Goal: Navigation & Orientation: Understand site structure

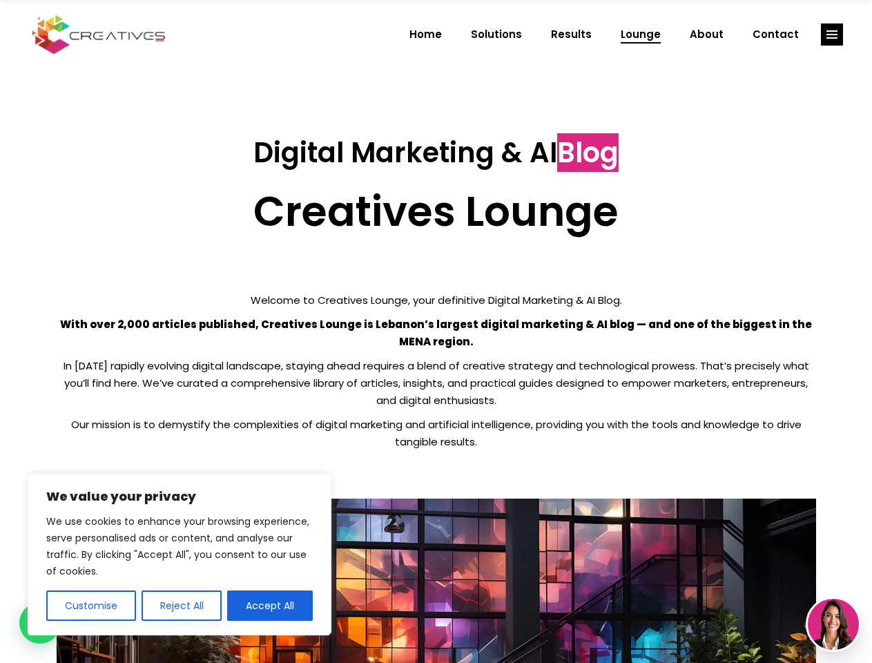
click at [436, 332] on p "With over 2,000 articles published, Creatives Lounge is Lebanon’s largest digit…" at bounding box center [437, 333] width 760 height 35
click at [90, 606] on button "Customise" at bounding box center [91, 606] width 90 height 30
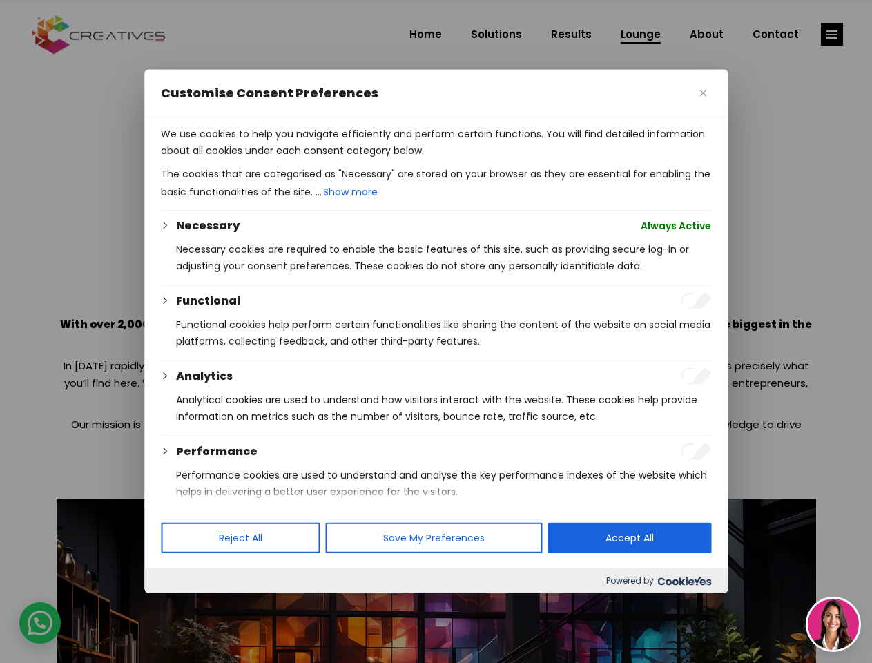
click at [181, 606] on div at bounding box center [436, 331] width 872 height 663
click at [270, 159] on p "We use cookies to help you navigate efficiently and perform certain functions. …" at bounding box center [436, 142] width 551 height 33
click at [832, 35] on div at bounding box center [436, 331] width 872 height 663
click at [834, 624] on img at bounding box center [833, 624] width 51 height 51
